Goal: Book appointment/travel/reservation

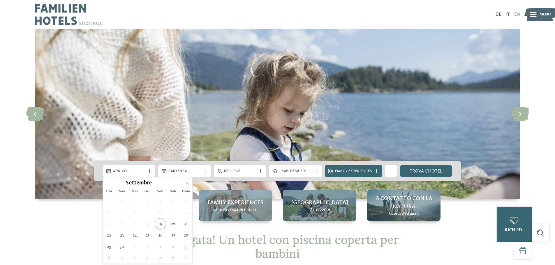
click at [187, 183] on icon at bounding box center [187, 184] width 4 height 4
type div "27.12.2025"
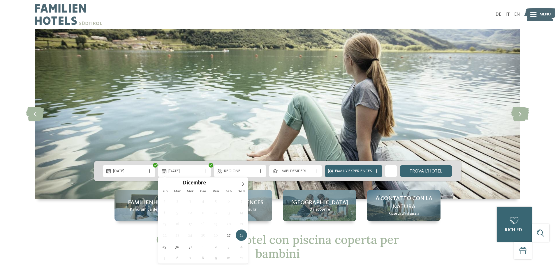
scroll to position [29, 0]
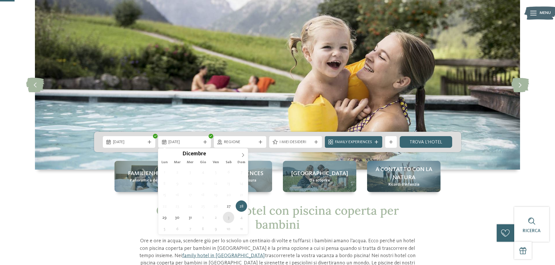
type div "03.01.2026"
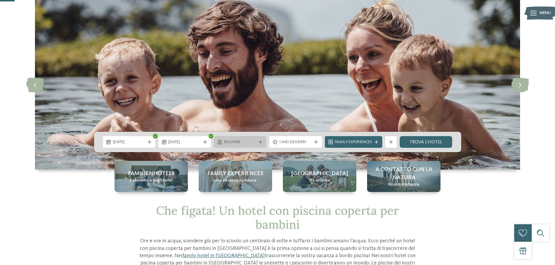
click at [246, 138] on div "Regione" at bounding box center [240, 142] width 53 height 12
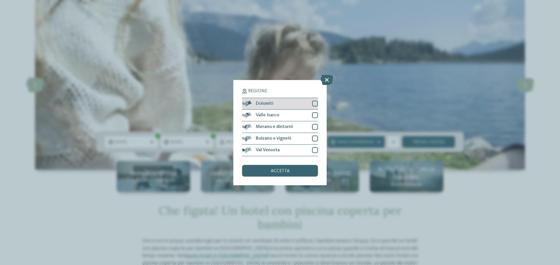
click at [315, 104] on div at bounding box center [315, 104] width 6 height 6
click at [314, 115] on div at bounding box center [315, 115] width 6 height 6
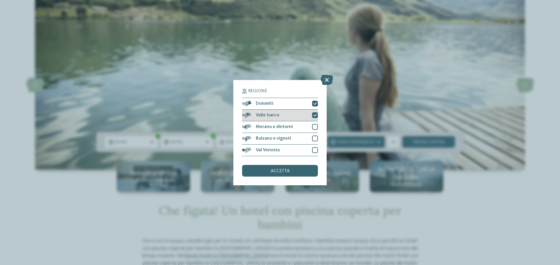
click at [315, 115] on icon at bounding box center [315, 115] width 4 height 3
click at [313, 125] on div at bounding box center [315, 127] width 6 height 6
click at [313, 138] on div at bounding box center [315, 139] width 6 height 6
click at [314, 150] on div at bounding box center [315, 150] width 6 height 6
click at [304, 172] on div "accetta" at bounding box center [280, 171] width 76 height 12
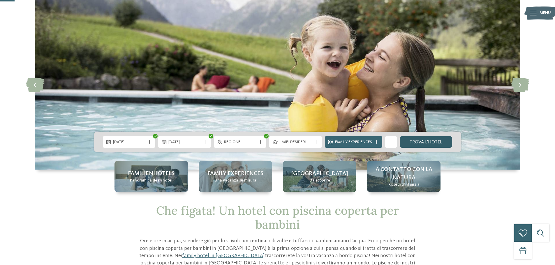
click at [417, 140] on link "trova l’hotel" at bounding box center [426, 142] width 53 height 12
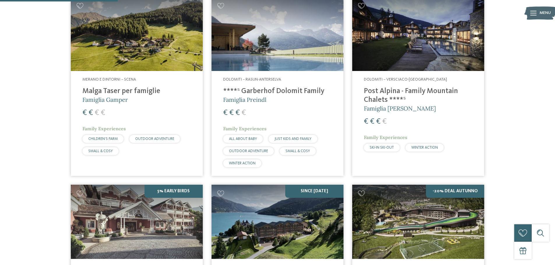
scroll to position [220, 0]
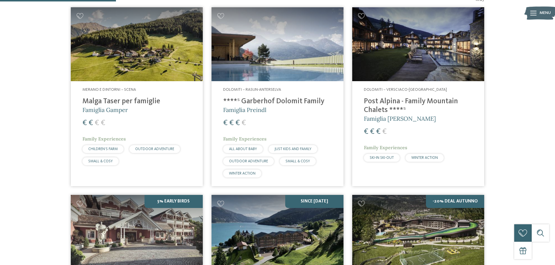
click at [380, 101] on h4 "Post Alpina - Family Mountain Chalets ****ˢ" at bounding box center [418, 105] width 109 height 17
click at [105, 105] on h4 "Malga Taser per famiglie" at bounding box center [136, 101] width 109 height 9
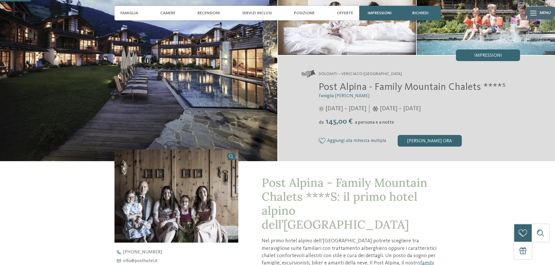
scroll to position [117, 0]
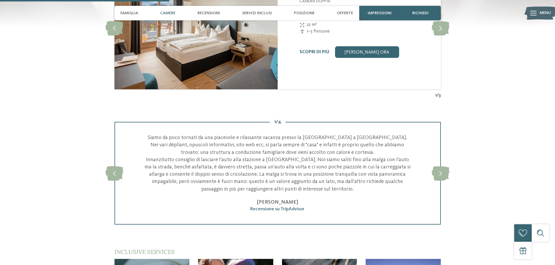
scroll to position [699, 0]
